Goal: Information Seeking & Learning: Find specific page/section

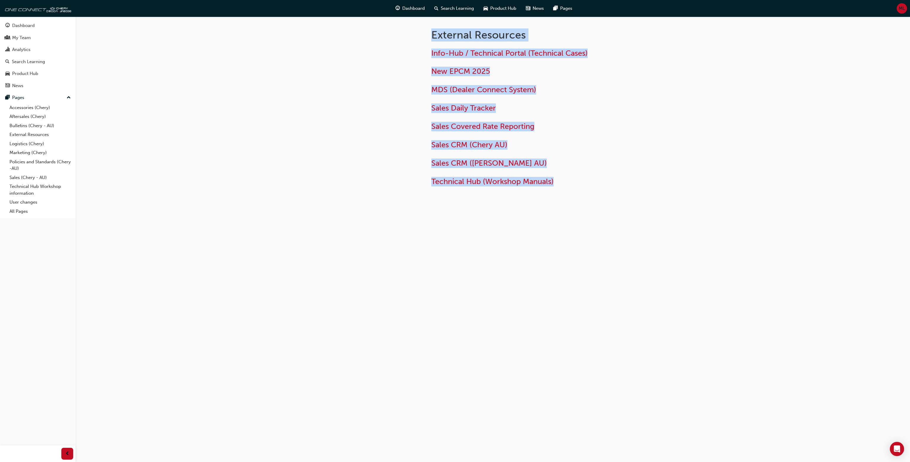
drag, startPoint x: 651, startPoint y: 195, endPoint x: 388, endPoint y: 39, distance: 306.2
click at [378, 27] on div "External Resources Info-Hub / Technical Portal (Technical Cases) New EPCM 2025 …" at bounding box center [455, 231] width 910 height 462
click at [388, 39] on div at bounding box center [368, 116] width 107 height 198
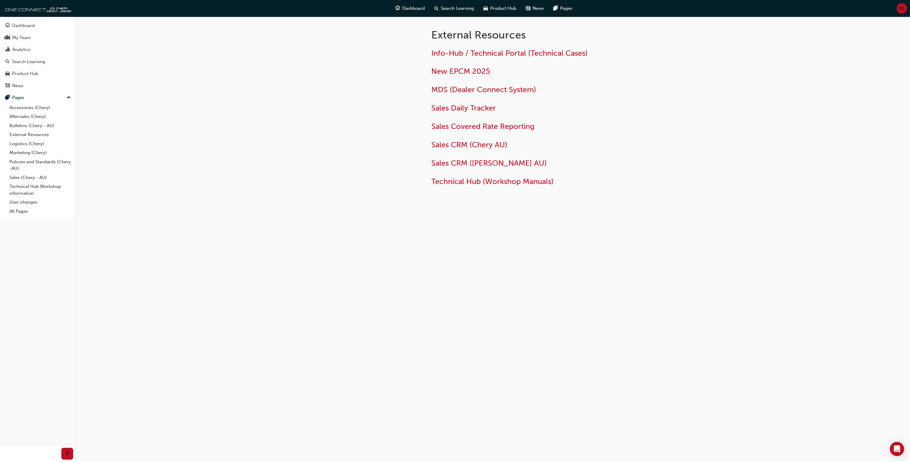
click at [393, 39] on div at bounding box center [368, 116] width 107 height 198
click at [404, 39] on div at bounding box center [368, 116] width 107 height 198
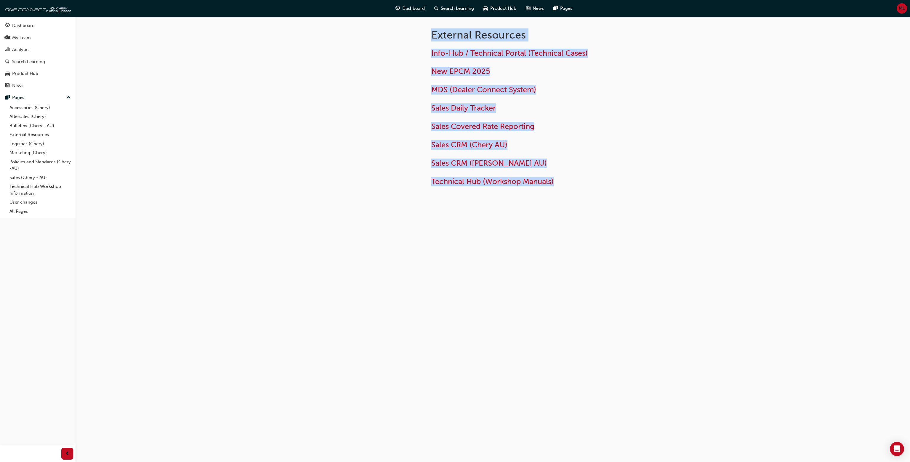
drag, startPoint x: 551, startPoint y: 176, endPoint x: 585, endPoint y: 208, distance: 47.0
click at [585, 208] on div "External Resources Info-Hub / Technical Portal (Technical Cases) New EPCM 2025 …" at bounding box center [493, 116] width 356 height 198
click at [586, 208] on div "External Resources Info-Hub / Technical Portal (Technical Cases) New EPCM 2025 …" at bounding box center [493, 116] width 356 height 198
drag, startPoint x: 644, startPoint y: 212, endPoint x: 384, endPoint y: 25, distance: 321.0
click at [384, 25] on div "External Resources Info-Hub / Technical Portal (Technical Cases) New EPCM 2025 …" at bounding box center [493, 116] width 356 height 198
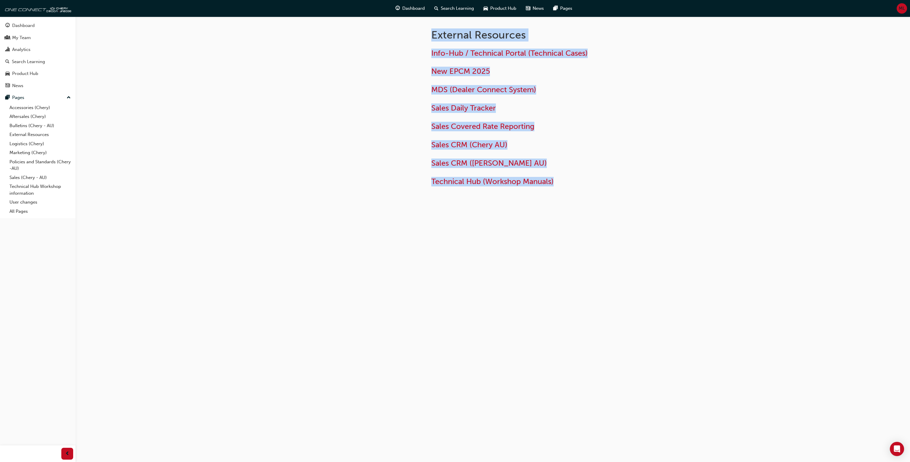
click at [384, 25] on div at bounding box center [368, 116] width 107 height 198
drag, startPoint x: 405, startPoint y: 41, endPoint x: 650, endPoint y: 206, distance: 295.8
click at [650, 206] on div "External Resources Info-Hub / Technical Portal (Technical Cases) New EPCM 2025 …" at bounding box center [493, 116] width 356 height 198
drag, startPoint x: 651, startPoint y: 215, endPoint x: 401, endPoint y: 52, distance: 298.9
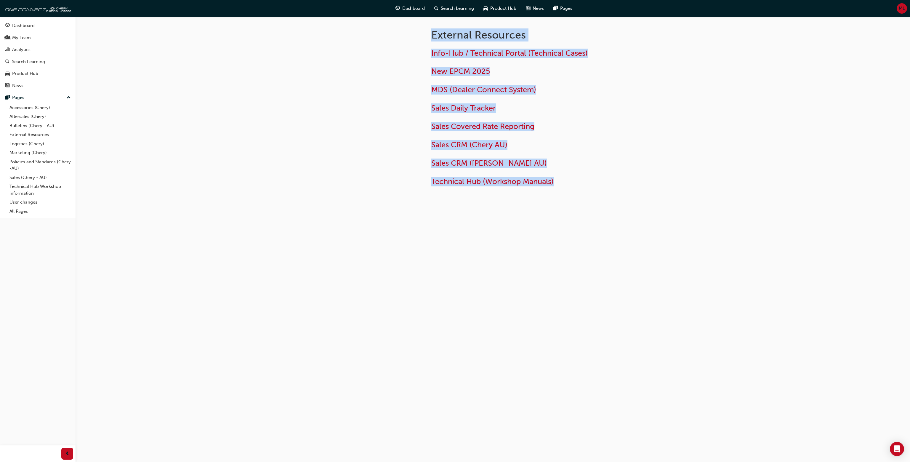
click at [390, 62] on div "External Resources Info-Hub / Technical Portal (Technical Cases) New EPCM 2025 …" at bounding box center [493, 125] width 356 height 217
click at [401, 52] on div at bounding box center [368, 116] width 107 height 198
drag, startPoint x: 406, startPoint y: 40, endPoint x: 608, endPoint y: 190, distance: 251.2
click at [608, 190] on div "External Resources Info-Hub / Technical Portal (Technical Cases) New EPCM 2025 …" at bounding box center [493, 116] width 356 height 198
click at [607, 188] on div "External Resources Info-Hub / Technical Portal (Technical Cases) New EPCM 2025 …" at bounding box center [546, 106] width 249 height 179
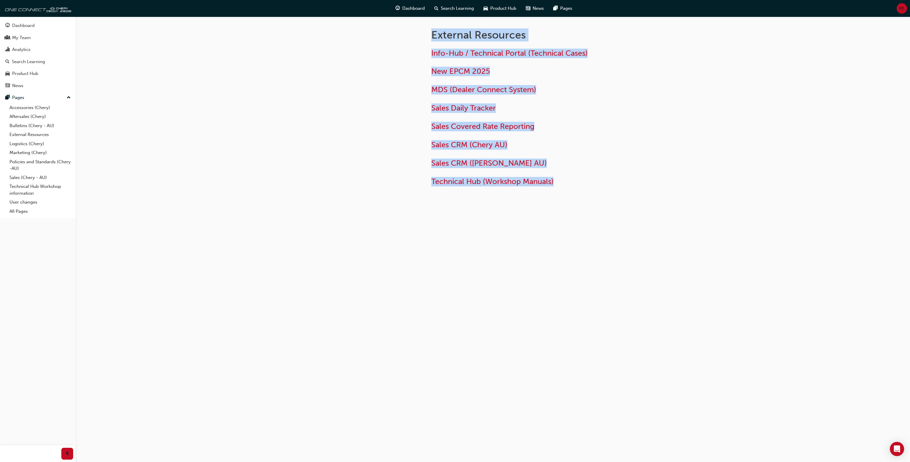
drag, startPoint x: 595, startPoint y: 193, endPoint x: 413, endPoint y: 41, distance: 237.4
click at [413, 41] on div "External Resources Info-Hub / Technical Portal (Technical Cases) New EPCM 2025 …" at bounding box center [493, 116] width 356 height 198
click at [413, 41] on div at bounding box center [368, 116] width 107 height 198
drag, startPoint x: 413, startPoint y: 39, endPoint x: 672, endPoint y: 204, distance: 308.4
click at [672, 204] on div "External Resources Info-Hub / Technical Portal (Technical Cases) New EPCM 2025 …" at bounding box center [455, 231] width 910 height 462
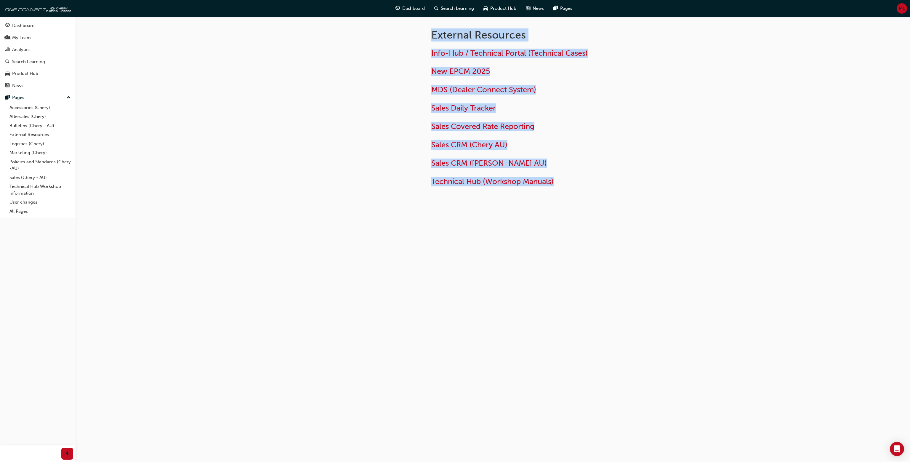
click at [654, 206] on div "External Resources Info-Hub / Technical Portal (Technical Cases) New EPCM 2025 …" at bounding box center [493, 116] width 356 height 198
click at [390, 24] on div at bounding box center [368, 116] width 107 height 198
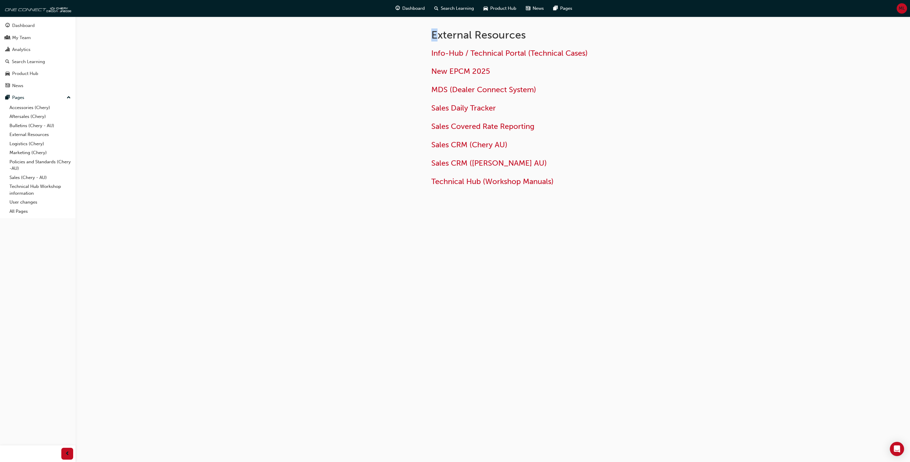
drag, startPoint x: 434, startPoint y: 38, endPoint x: 420, endPoint y: 27, distance: 17.5
click at [433, 40] on h1 "External Resources" at bounding box center [528, 34] width 194 height 13
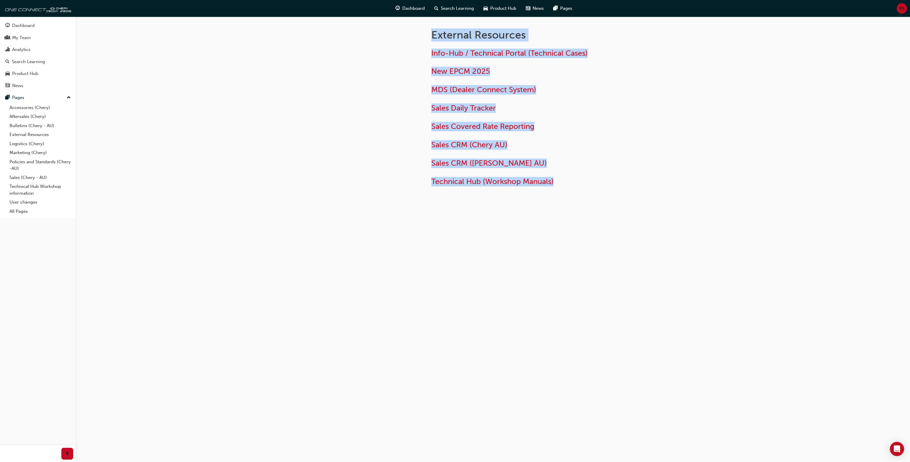
drag, startPoint x: 420, startPoint y: 26, endPoint x: 590, endPoint y: 202, distance: 245.2
click at [590, 202] on div "External Resources Info-Hub / Technical Portal (Technical Cases) New EPCM 2025 …" at bounding box center [493, 116] width 356 height 198
click at [590, 199] on div "External Resources Info-Hub / Technical Portal (Technical Cases) New EPCM 2025 …" at bounding box center [493, 116] width 356 height 198
click at [374, 26] on div at bounding box center [368, 116] width 107 height 198
drag, startPoint x: 382, startPoint y: 26, endPoint x: 603, endPoint y: 214, distance: 290.2
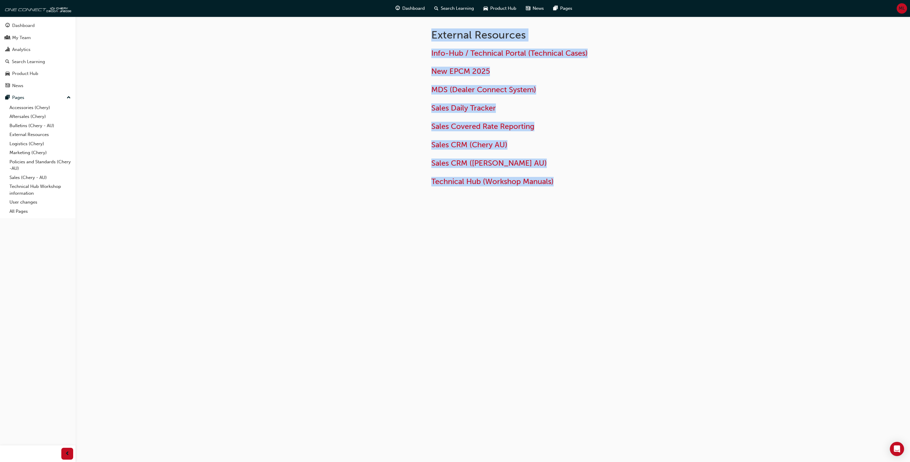
click at [603, 214] on div "External Resources Info-Hub / Technical Portal (Technical Cases) New EPCM 2025 …" at bounding box center [493, 116] width 356 height 198
click at [608, 210] on div "External Resources Info-Hub / Technical Portal (Technical Cases) New EPCM 2025 …" at bounding box center [493, 116] width 356 height 198
drag, startPoint x: 603, startPoint y: 176, endPoint x: 416, endPoint y: 33, distance: 235.9
click at [417, 33] on div "External Resources Info-Hub / Technical Portal (Technical Cases) New EPCM 2025 …" at bounding box center [493, 116] width 356 height 198
click at [416, 33] on div at bounding box center [368, 116] width 107 height 198
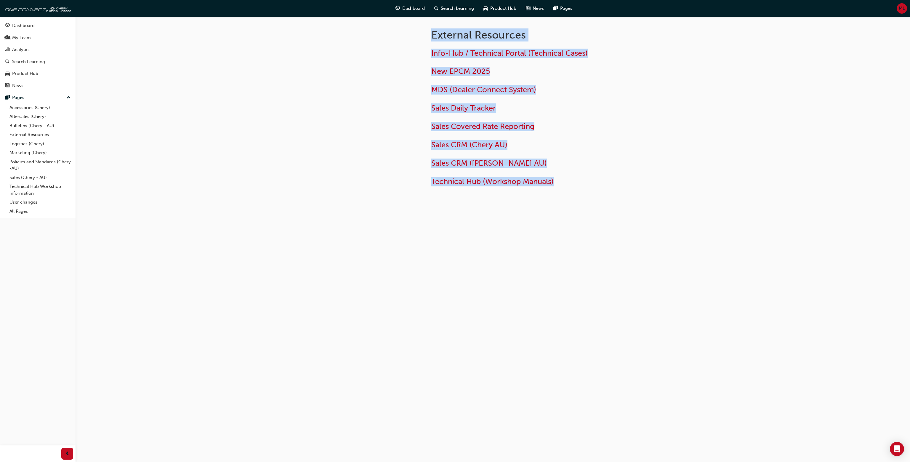
drag, startPoint x: 416, startPoint y: 33, endPoint x: 596, endPoint y: 193, distance: 241.0
click at [596, 193] on div "External Resources Info-Hub / Technical Portal (Technical Cases) New EPCM 2025 …" at bounding box center [493, 116] width 356 height 198
click at [597, 192] on div "External Resources Info-Hub / Technical Portal (Technical Cases) New EPCM 2025 …" at bounding box center [546, 106] width 249 height 179
click at [574, 170] on div "Info-Hub / Technical Portal (Technical Cases) New EPCM 2025 MDS (Dealer Connect…" at bounding box center [527, 118] width 193 height 138
click at [414, 25] on div at bounding box center [368, 116] width 107 height 198
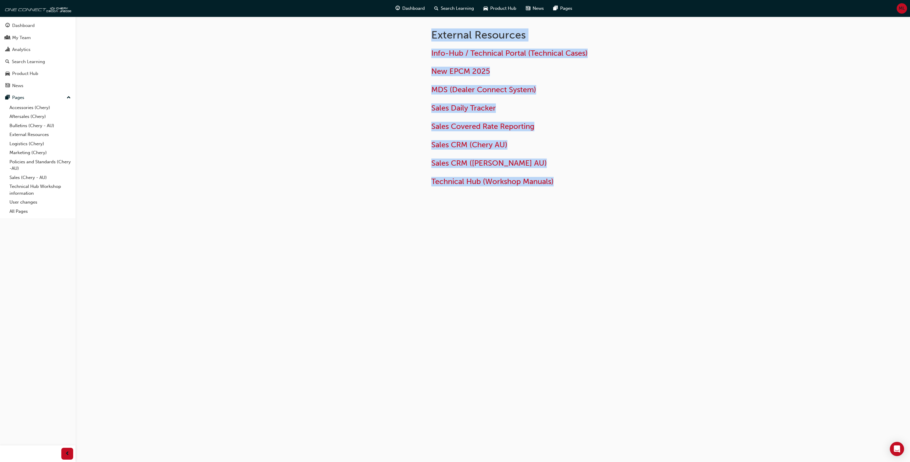
drag, startPoint x: 418, startPoint y: 27, endPoint x: 695, endPoint y: 204, distance: 328.4
click at [695, 204] on div "External Resources Info-Hub / Technical Portal (Technical Cases) New EPCM 2025 …" at bounding box center [455, 231] width 910 height 462
click at [657, 197] on div "External Resources Info-Hub / Technical Portal (Technical Cases) New EPCM 2025 …" at bounding box center [493, 116] width 356 height 198
drag, startPoint x: 611, startPoint y: 178, endPoint x: 419, endPoint y: 32, distance: 242.1
click at [419, 32] on div "External Resources Info-Hub / Technical Portal (Technical Cases) New EPCM 2025 …" at bounding box center [493, 116] width 356 height 198
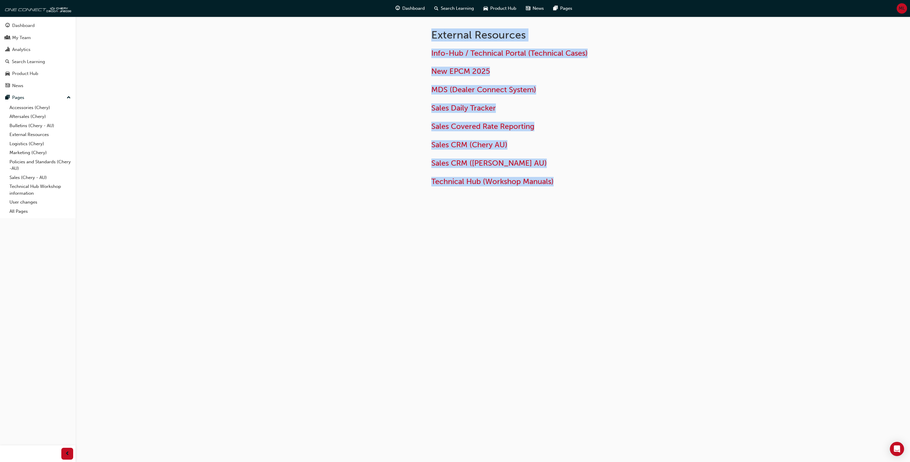
click at [419, 32] on div at bounding box center [368, 116] width 107 height 198
drag, startPoint x: 419, startPoint y: 32, endPoint x: 647, endPoint y: 195, distance: 280.5
click at [647, 195] on div "External Resources Info-Hub / Technical Portal (Technical Cases) New EPCM 2025 …" at bounding box center [493, 116] width 356 height 198
click at [646, 193] on div "External Resources Info-Hub / Technical Portal (Technical Cases) New EPCM 2025 …" at bounding box center [546, 106] width 249 height 179
drag, startPoint x: 641, startPoint y: 188, endPoint x: 413, endPoint y: 37, distance: 273.4
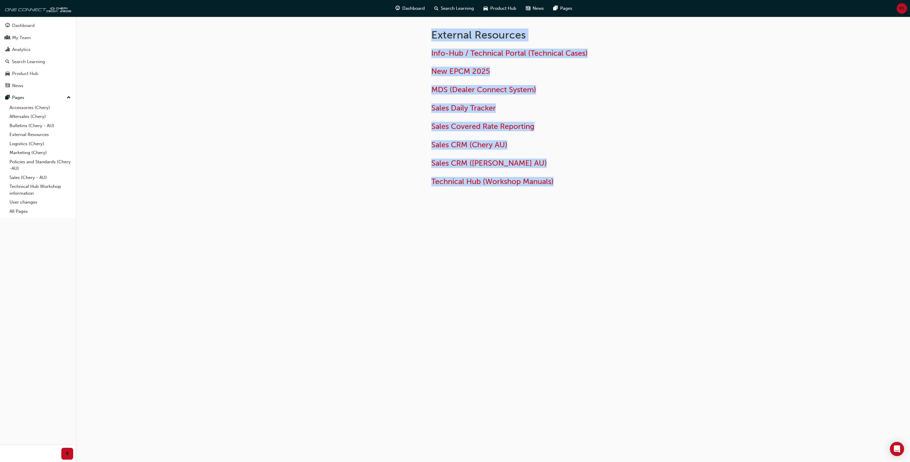
click at [413, 37] on div "External Resources Info-Hub / Technical Portal (Technical Cases) New EPCM 2025 …" at bounding box center [493, 116] width 356 height 198
click at [413, 37] on div at bounding box center [368, 116] width 107 height 198
drag, startPoint x: 387, startPoint y: 29, endPoint x: 658, endPoint y: 198, distance: 318.8
click at [661, 207] on div "External Resources Info-Hub / Technical Portal (Technical Cases) New EPCM 2025 …" at bounding box center [493, 116] width 356 height 198
click at [658, 197] on div "External Resources Info-Hub / Technical Portal (Technical Cases) New EPCM 2025 …" at bounding box center [493, 116] width 356 height 198
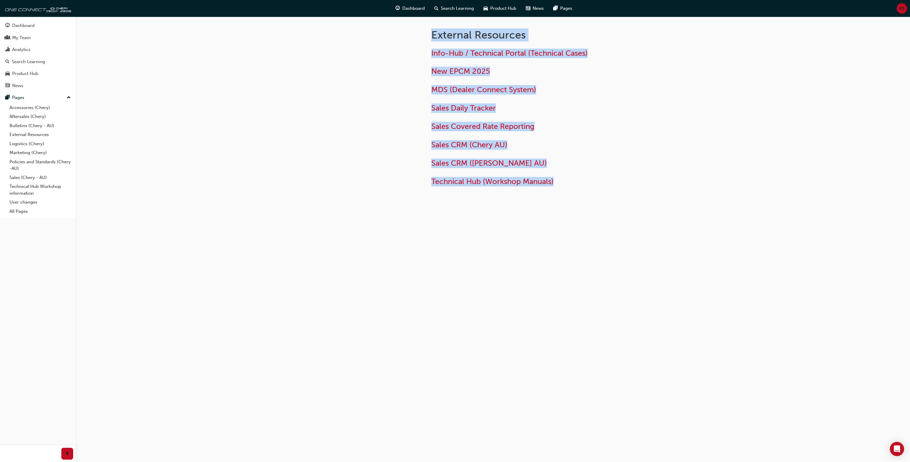
click at [425, 33] on div "External Resources Info-Hub / Technical Portal (Technical Cases) New EPCM 2025 …" at bounding box center [546, 106] width 249 height 179
drag, startPoint x: 401, startPoint y: 26, endPoint x: 650, endPoint y: 185, distance: 295.8
click at [650, 186] on div "External Resources Info-Hub / Technical Portal (Technical Cases) New EPCM 2025 …" at bounding box center [493, 116] width 356 height 198
click at [650, 185] on div "Info-Hub / Technical Portal (Technical Cases) New EPCM 2025 MDS (Dealer Connect…" at bounding box center [546, 115] width 230 height 143
drag, startPoint x: 665, startPoint y: 194, endPoint x: 401, endPoint y: 27, distance: 312.4
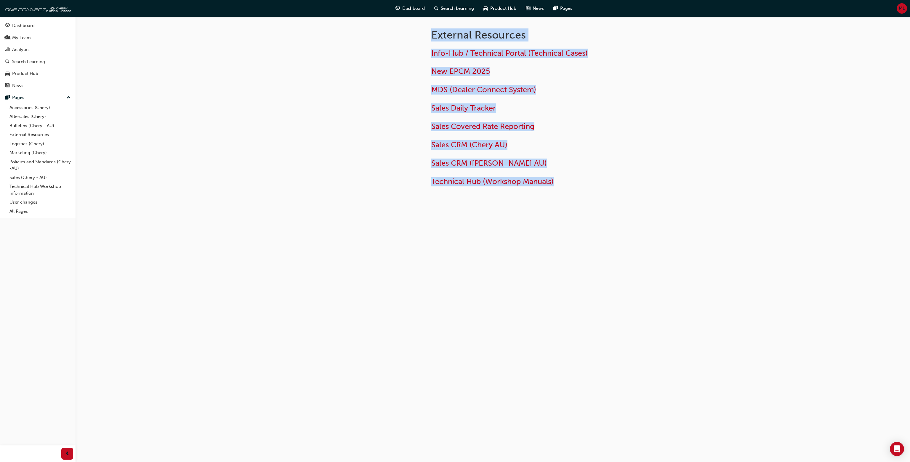
click at [401, 27] on div "External Resources Info-Hub / Technical Portal (Technical Cases) New EPCM 2025 …" at bounding box center [493, 116] width 356 height 198
click at [401, 27] on div at bounding box center [368, 116] width 107 height 198
drag, startPoint x: 414, startPoint y: 36, endPoint x: 600, endPoint y: 180, distance: 235.1
click at [595, 179] on div "External Resources Info-Hub / Technical Portal (Technical Cases) New EPCM 2025 …" at bounding box center [493, 116] width 356 height 198
click at [332, 33] on div at bounding box center [368, 116] width 107 height 198
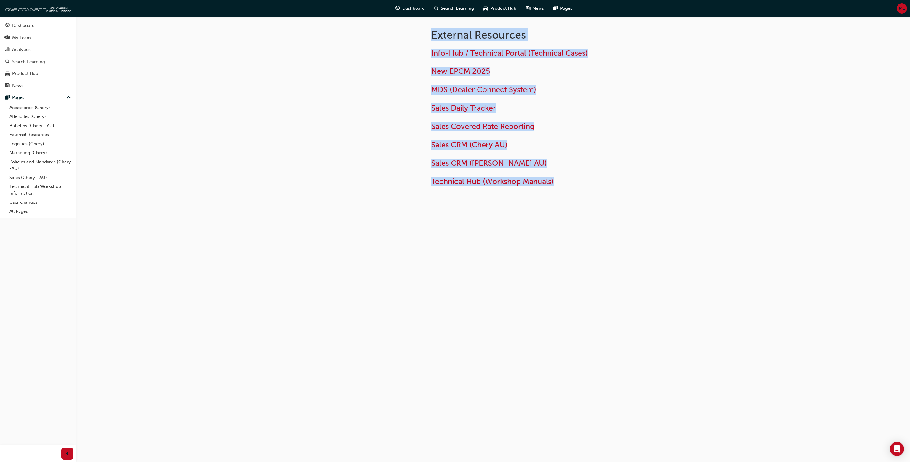
click at [633, 173] on div "Info-Hub / Technical Portal (Technical Cases) New EPCM 2025 MDS (Dealer Connect…" at bounding box center [546, 115] width 230 height 143
click at [633, 178] on div "Info-Hub / Technical Portal (Technical Cases) New EPCM 2025 MDS (Dealer Connect…" at bounding box center [546, 115] width 230 height 143
click at [641, 171] on div "Info-Hub / Technical Portal (Technical Cases) New EPCM 2025 MDS (Dealer Connect…" at bounding box center [546, 115] width 230 height 143
drag, startPoint x: 626, startPoint y: 198, endPoint x: 359, endPoint y: 44, distance: 308.0
click at [357, 45] on div "External Resources Info-Hub / Technical Portal (Technical Cases) New EPCM 2025 …" at bounding box center [493, 116] width 356 height 198
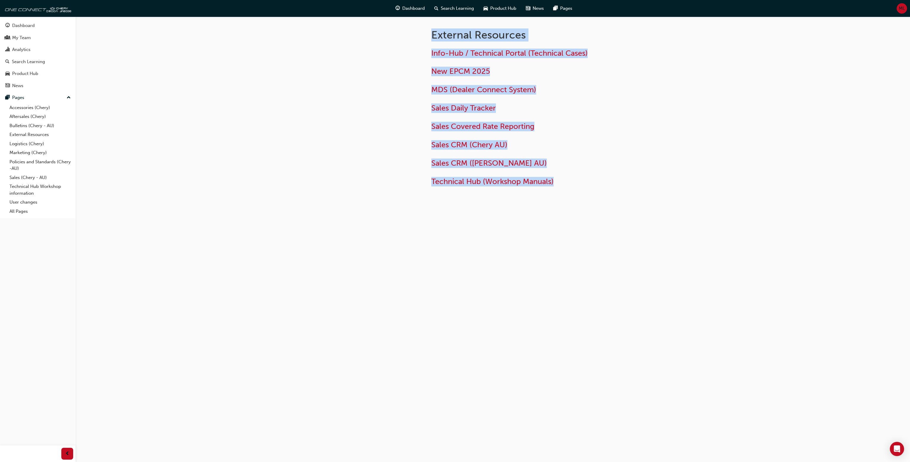
drag, startPoint x: 360, startPoint y: 44, endPoint x: 362, endPoint y: 39, distance: 5.2
click at [360, 44] on div at bounding box center [368, 116] width 107 height 198
click at [690, 196] on div "External Resources Info-Hub / Technical Portal (Technical Cases) New EPCM 2025 …" at bounding box center [455, 231] width 910 height 462
drag, startPoint x: 387, startPoint y: 45, endPoint x: 624, endPoint y: 215, distance: 291.7
click at [624, 215] on div "External Resources Info-Hub / Technical Portal (Technical Cases) New EPCM 2025 …" at bounding box center [493, 125] width 356 height 217
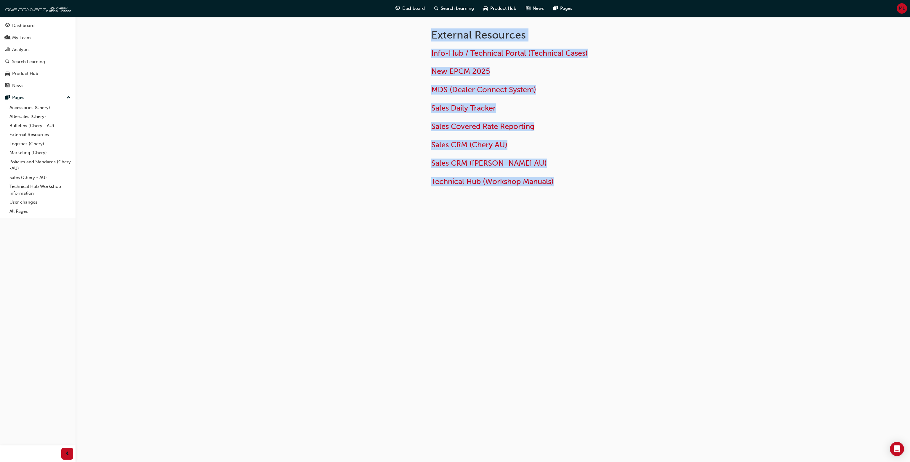
click at [628, 215] on div "External Resources Info-Hub / Technical Portal (Technical Cases) New EPCM 2025 …" at bounding box center [493, 125] width 356 height 217
click at [400, 33] on div at bounding box center [368, 116] width 107 height 198
drag, startPoint x: 409, startPoint y: 35, endPoint x: 614, endPoint y: 176, distance: 248.8
click at [614, 176] on div "External Resources Info-Hub / Technical Portal (Technical Cases) New EPCM 2025 …" at bounding box center [493, 116] width 356 height 198
click at [614, 177] on h2 "Technical Hub (Workshop Manuals)" at bounding box center [527, 181] width 193 height 9
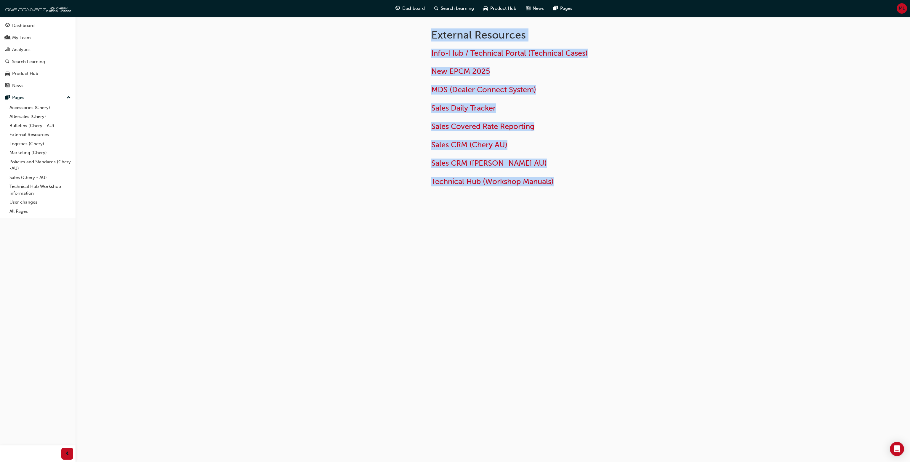
drag, startPoint x: 615, startPoint y: 197, endPoint x: 398, endPoint y: 38, distance: 269.0
click at [398, 38] on div "External Resources Info-Hub / Technical Portal (Technical Cases) New EPCM 2025 …" at bounding box center [493, 116] width 356 height 198
click at [399, 36] on div at bounding box center [368, 116] width 107 height 198
drag, startPoint x: 404, startPoint y: 25, endPoint x: 628, endPoint y: 213, distance: 291.6
click at [628, 213] on div "External Resources Info-Hub / Technical Portal (Technical Cases) New EPCM 2025 …" at bounding box center [493, 116] width 356 height 198
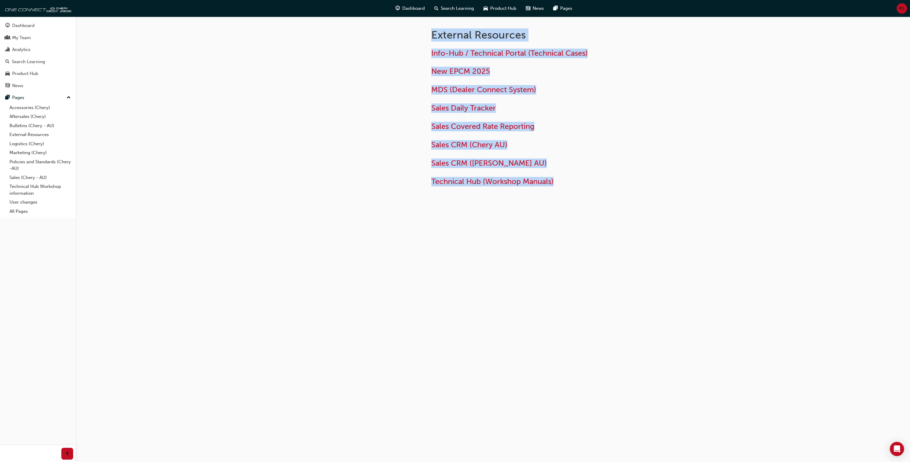
click at [629, 211] on div "External Resources Info-Hub / Technical Portal (Technical Cases) New EPCM 2025 …" at bounding box center [493, 116] width 356 height 198
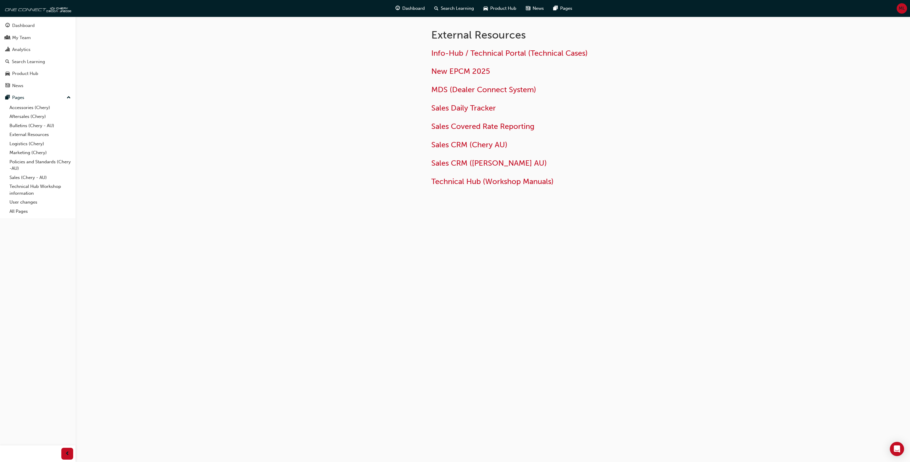
drag, startPoint x: 454, startPoint y: 325, endPoint x: 462, endPoint y: 335, distance: 12.6
click at [454, 325] on div "External Resources Info-Hub / Technical Portal (Technical Cases) New EPCM 2025 …" at bounding box center [455, 231] width 910 height 462
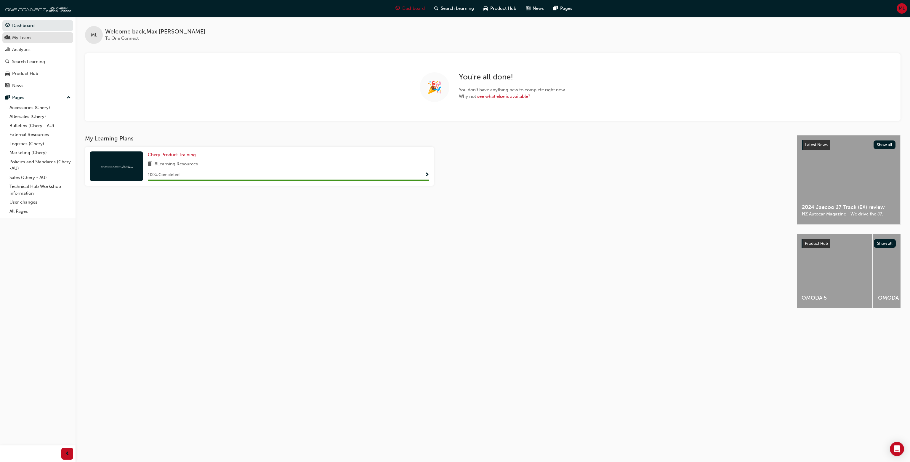
click at [40, 39] on div "My Team" at bounding box center [37, 37] width 65 height 7
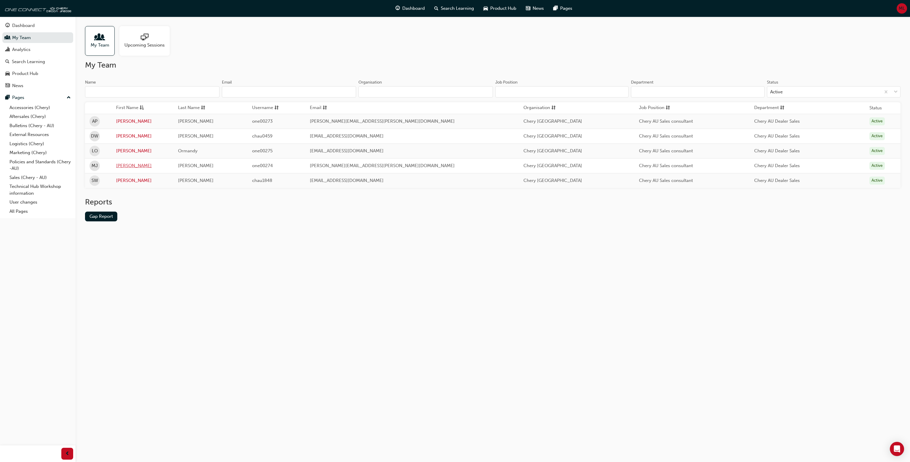
click at [130, 165] on link "Matthew" at bounding box center [142, 165] width 53 height 7
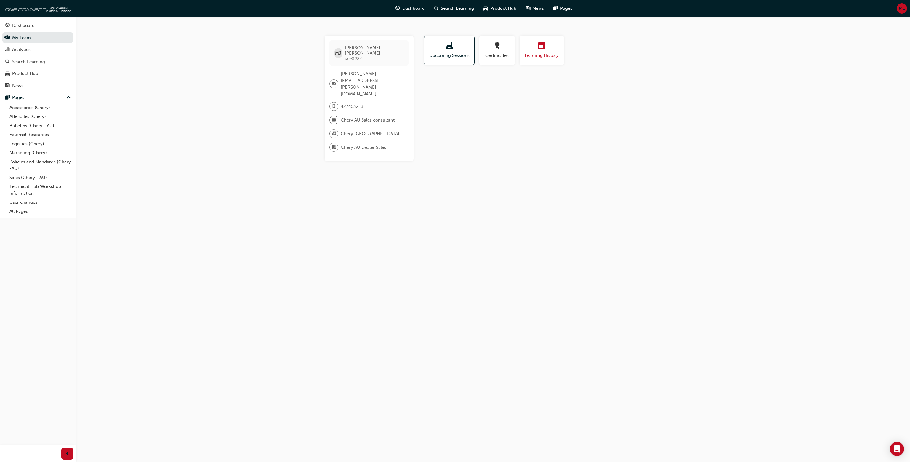
click at [531, 49] on div "button" at bounding box center [542, 46] width 36 height 9
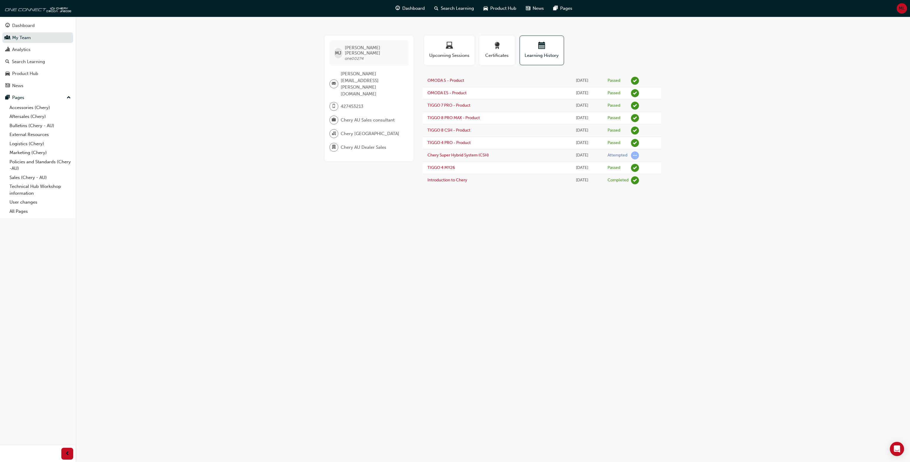
click at [679, 228] on div "MJ Matthew James one00274 matthew.james@bellbowriemotors.com.au 427453213 Chery…" at bounding box center [455, 231] width 910 height 462
drag, startPoint x: 472, startPoint y: 135, endPoint x: 485, endPoint y: 144, distance: 15.2
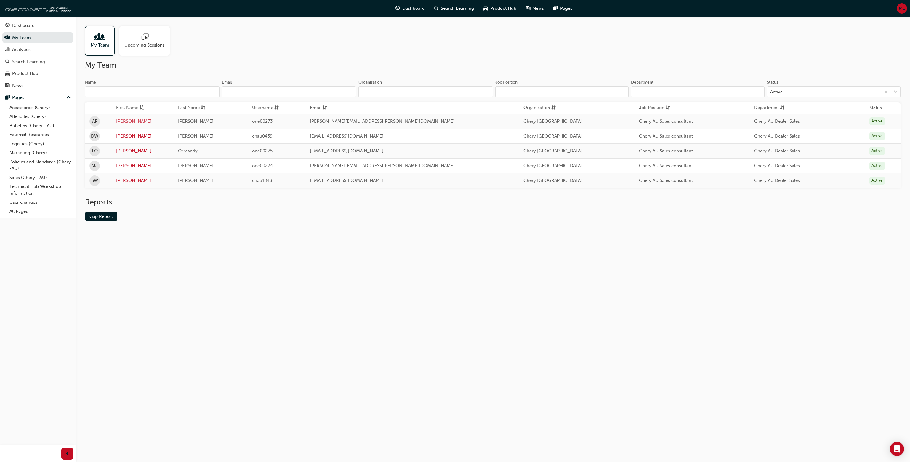
click at [131, 121] on link "Andrew" at bounding box center [142, 121] width 53 height 7
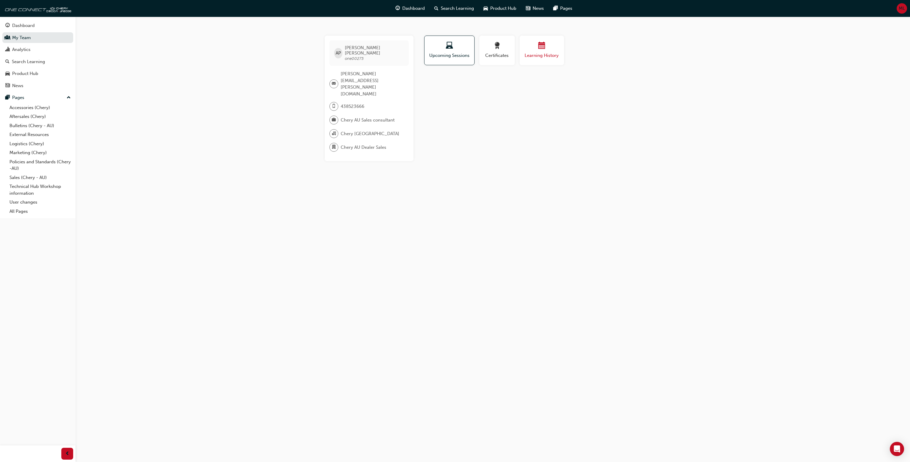
click at [545, 44] on span "calendar-icon" at bounding box center [541, 46] width 7 height 8
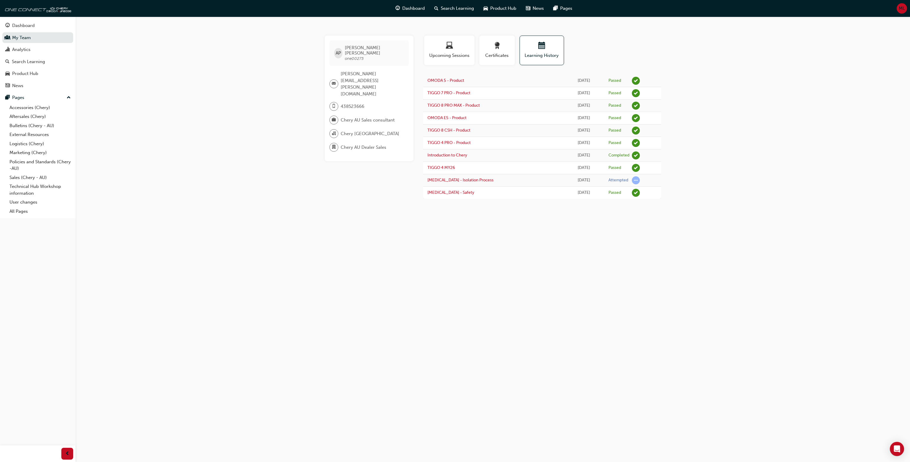
click at [439, 316] on div "AP Andrew Parker one00273 andrew.parker@bellbowriemotors.com.au 438523666 Chery…" at bounding box center [455, 231] width 910 height 462
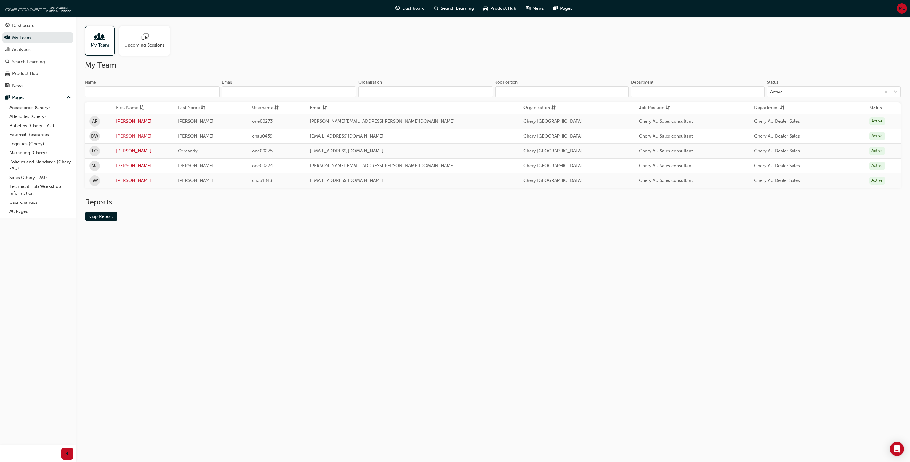
click at [121, 136] on link "Daniel" at bounding box center [142, 136] width 53 height 7
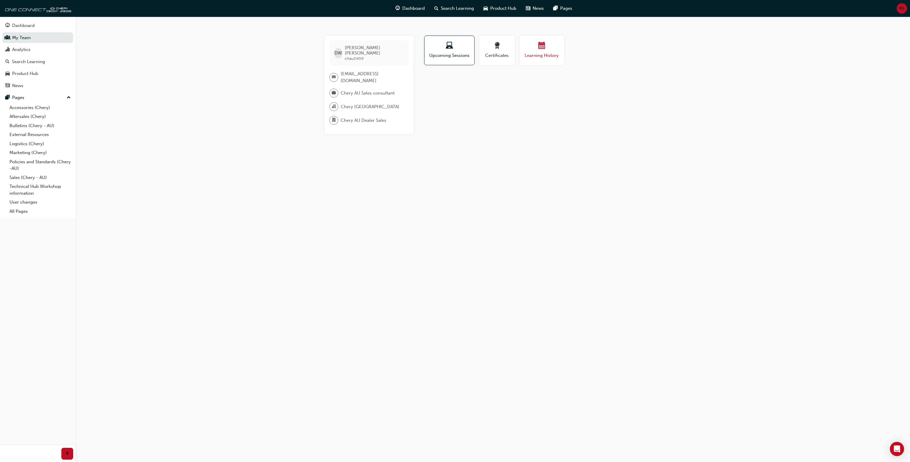
click at [532, 58] on span "Learning History" at bounding box center [542, 55] width 36 height 7
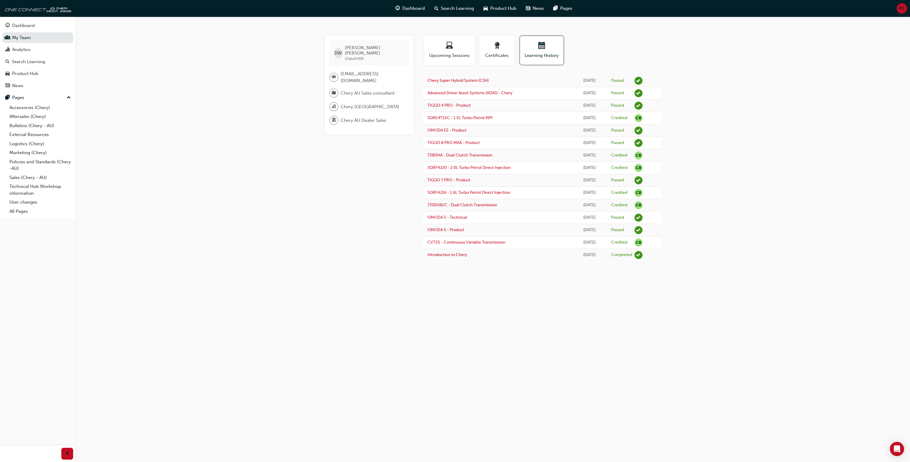
click at [284, 224] on div "DW Daniel Wicks chau0459 dwicks@bellbowriemotors.com.au Chery AU Sales consulta…" at bounding box center [455, 231] width 910 height 462
drag, startPoint x: 286, startPoint y: 221, endPoint x: 298, endPoint y: 213, distance: 14.8
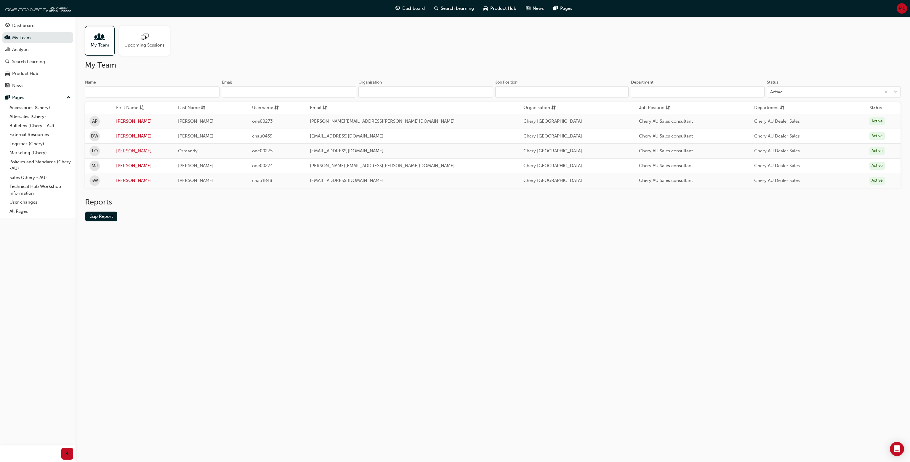
click at [126, 150] on link "Luke" at bounding box center [142, 151] width 53 height 7
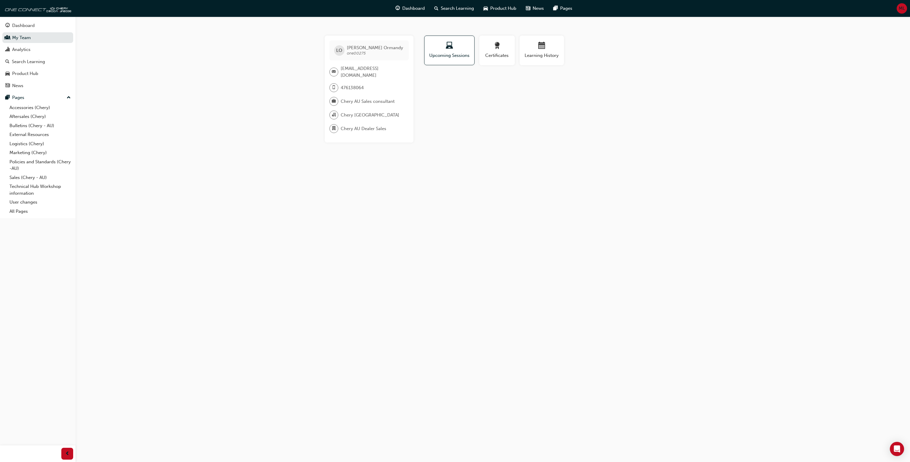
click at [220, 169] on div "LO Luke Ormandy one00275 luke.ormandy@bellbowriemotors.com.au 476138064 Chery A…" at bounding box center [455, 231] width 910 height 462
click at [546, 57] on span "Learning History" at bounding box center [542, 55] width 36 height 7
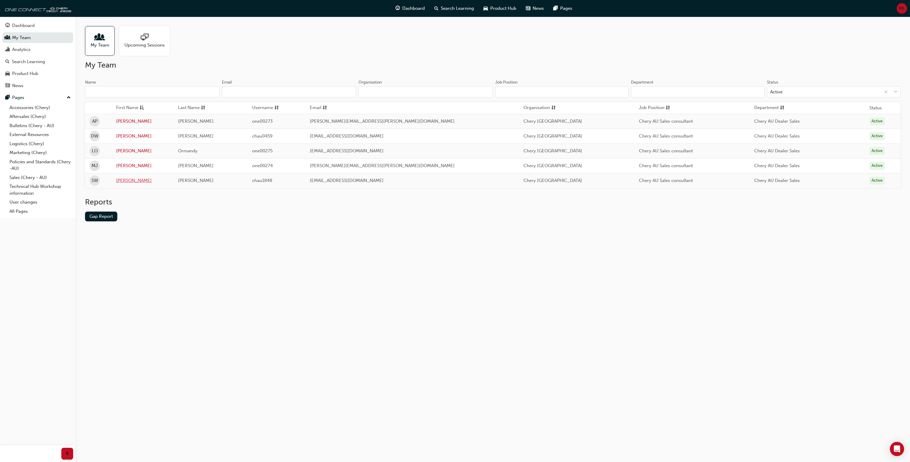
click at [133, 180] on link "Samuel" at bounding box center [142, 180] width 53 height 7
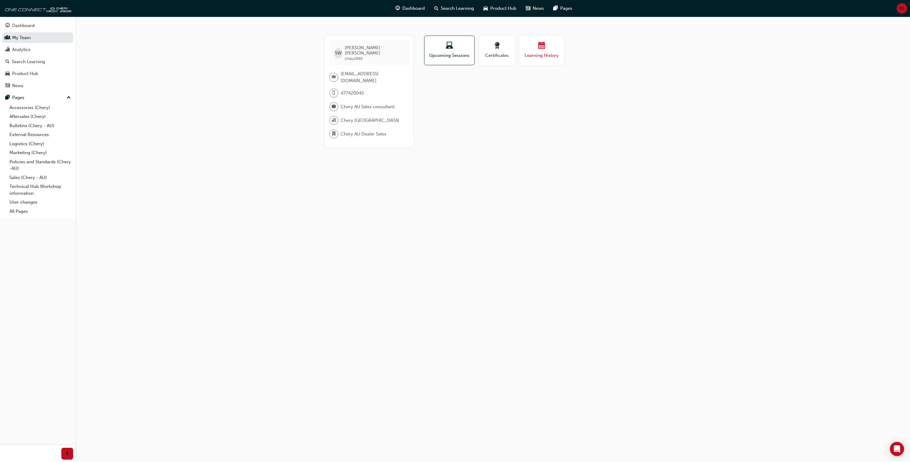
click at [549, 48] on div "button" at bounding box center [542, 46] width 36 height 9
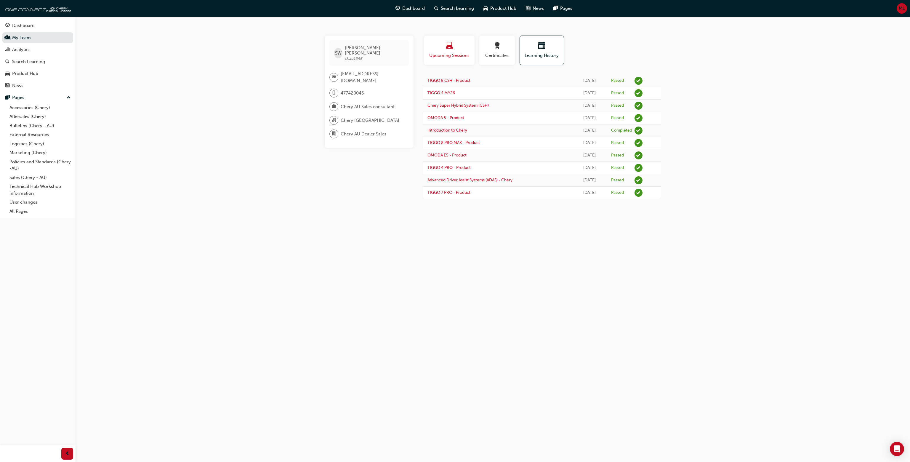
click at [473, 49] on button "Upcoming Sessions" at bounding box center [449, 51] width 50 height 30
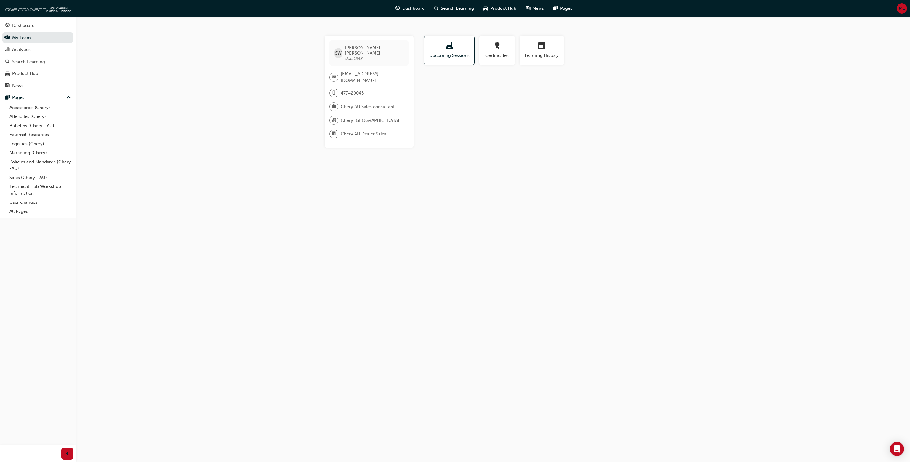
drag, startPoint x: 258, startPoint y: 53, endPoint x: 263, endPoint y: 51, distance: 5.6
click at [258, 53] on div "SW Samuel Watson chau1848 swatson@bellbowriemotors.com.au 477420045 Chery AU Sa…" at bounding box center [455, 231] width 910 height 462
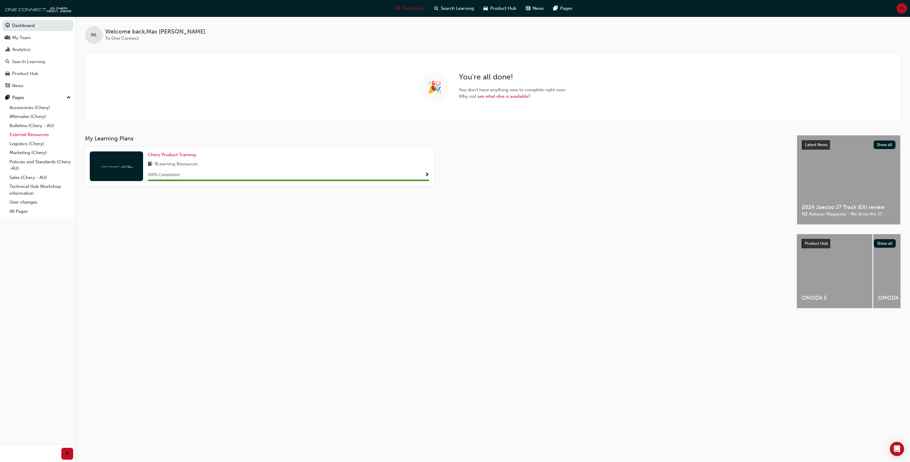
click at [41, 134] on link "External Resources" at bounding box center [40, 134] width 66 height 9
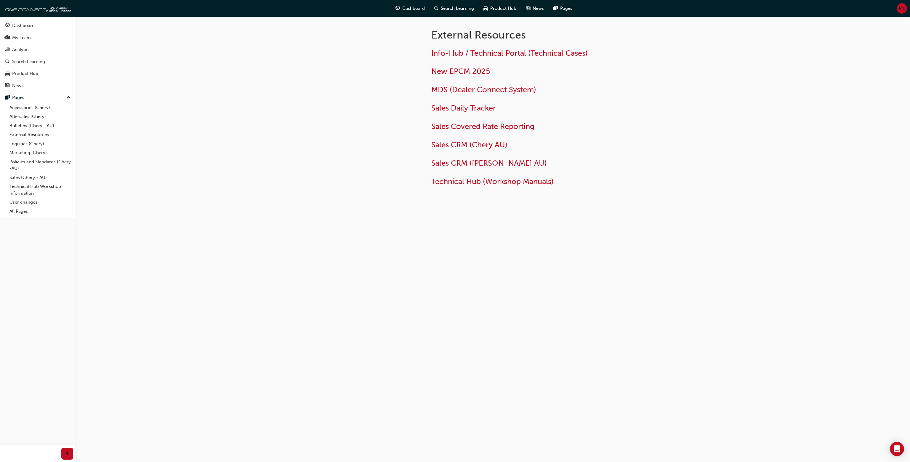
click at [469, 87] on span "MDS (Dealer Connect System)" at bounding box center [483, 89] width 105 height 9
